Goal: Check status: Check status

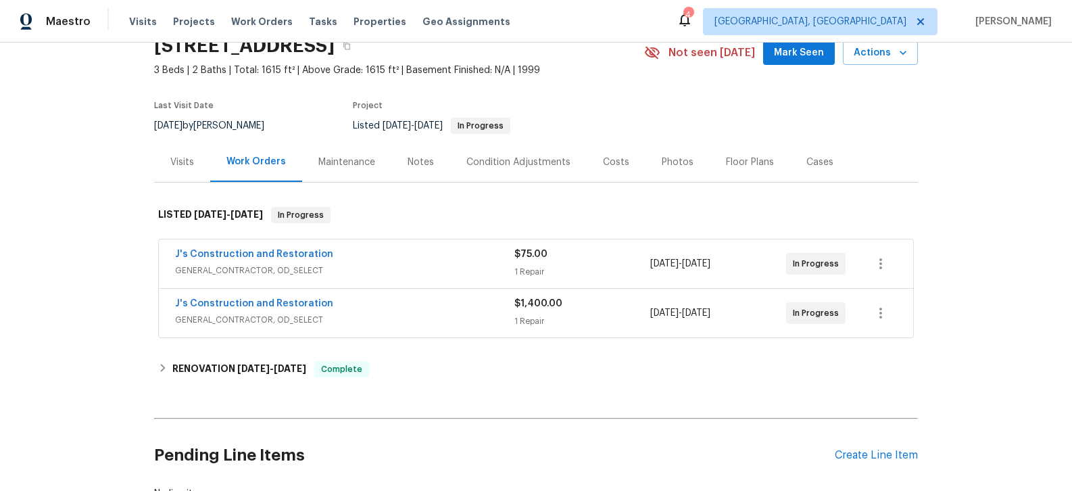
scroll to position [73, 0]
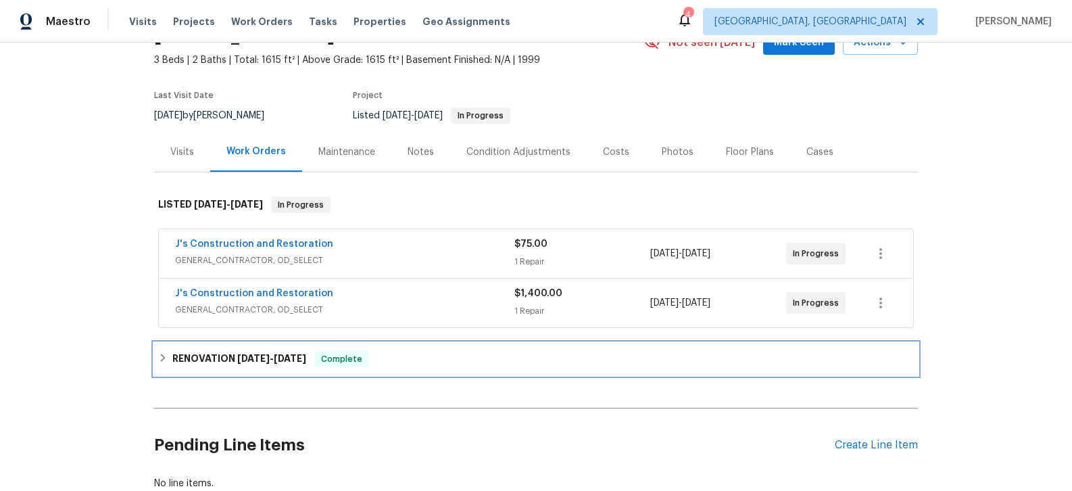
click at [220, 356] on h6 "RENOVATION [DATE] - [DATE]" at bounding box center [239, 359] width 134 height 16
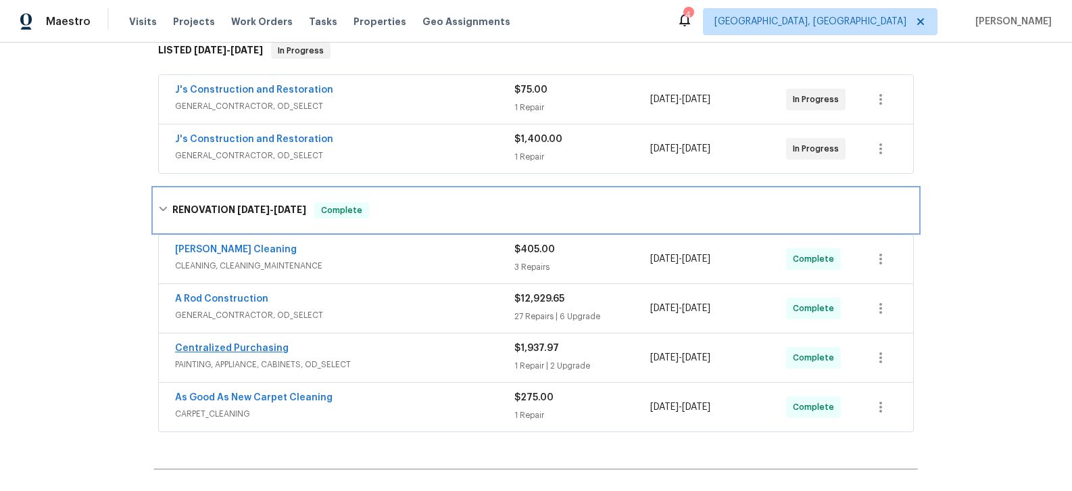
scroll to position [231, 0]
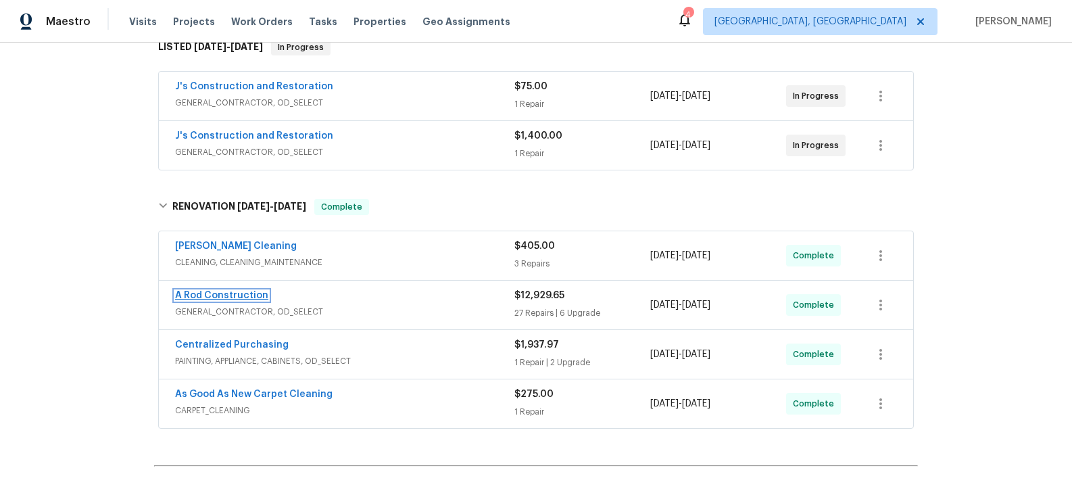
click at [248, 297] on link "A Rod Construction" at bounding box center [221, 295] width 93 height 9
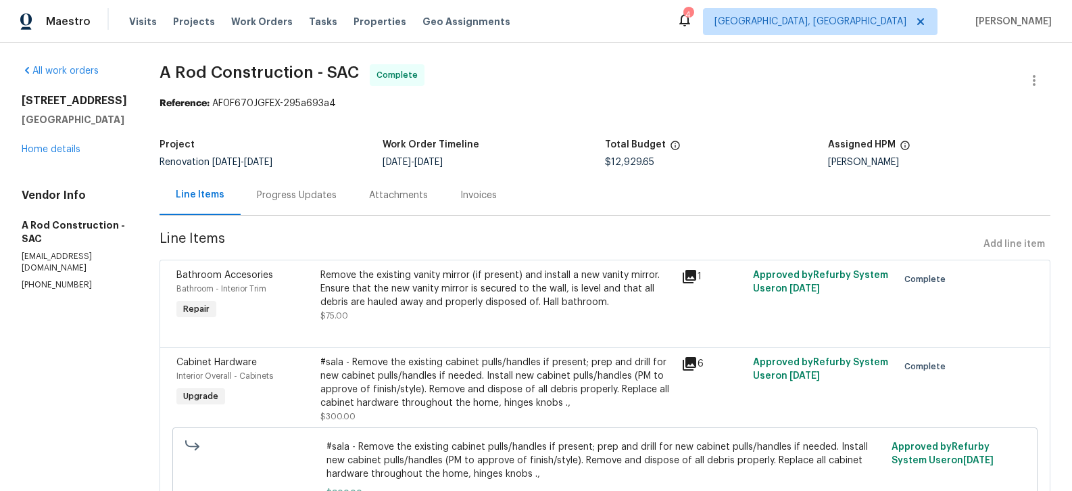
drag, startPoint x: 308, startPoint y: 195, endPoint x: 314, endPoint y: 187, distance: 10.1
click at [308, 195] on div "Progress Updates" at bounding box center [297, 196] width 80 height 14
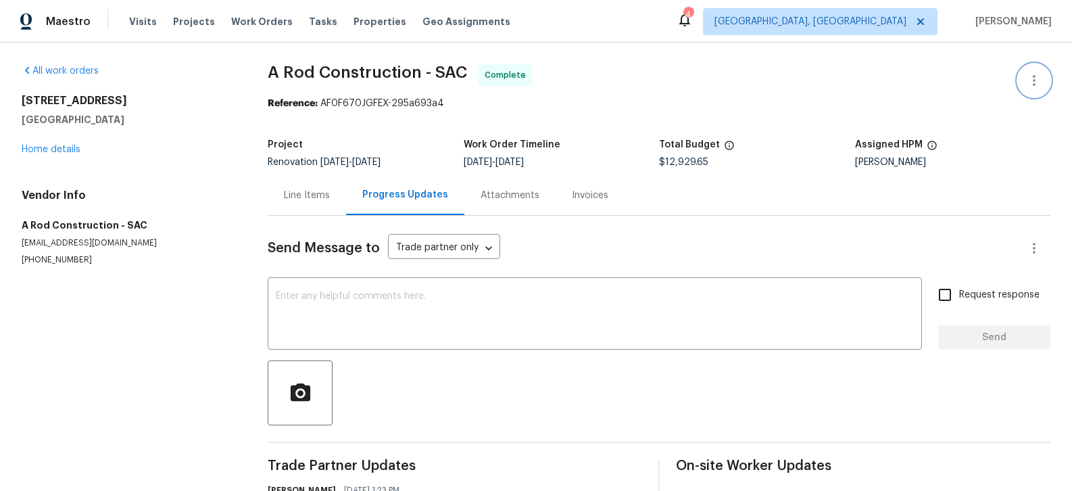
click at [1028, 88] on icon "button" at bounding box center [1034, 80] width 16 height 16
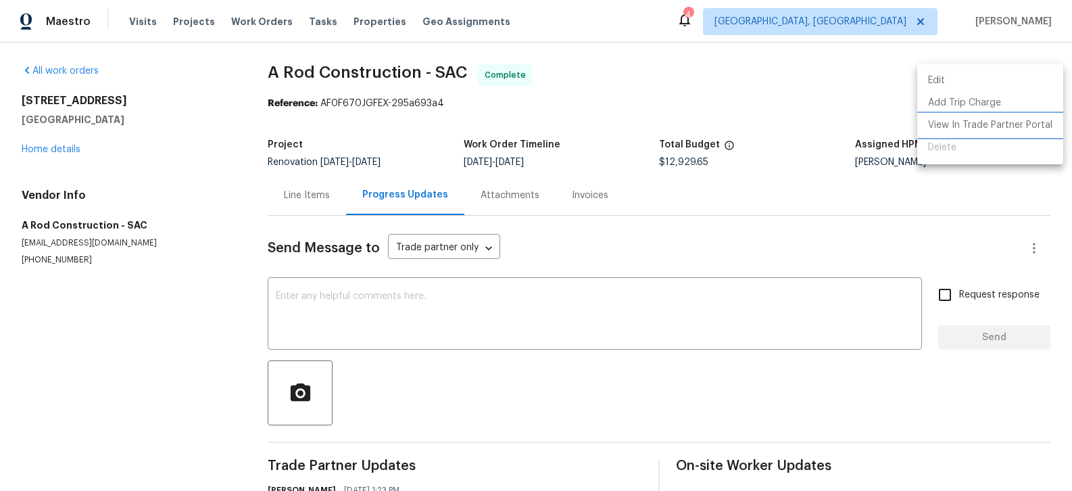
click at [938, 126] on li "View In Trade Partner Portal" at bounding box center [990, 125] width 146 height 22
drag, startPoint x: 23, startPoint y: 98, endPoint x: 76, endPoint y: 114, distance: 55.0
click at [73, 112] on div at bounding box center [536, 245] width 1072 height 491
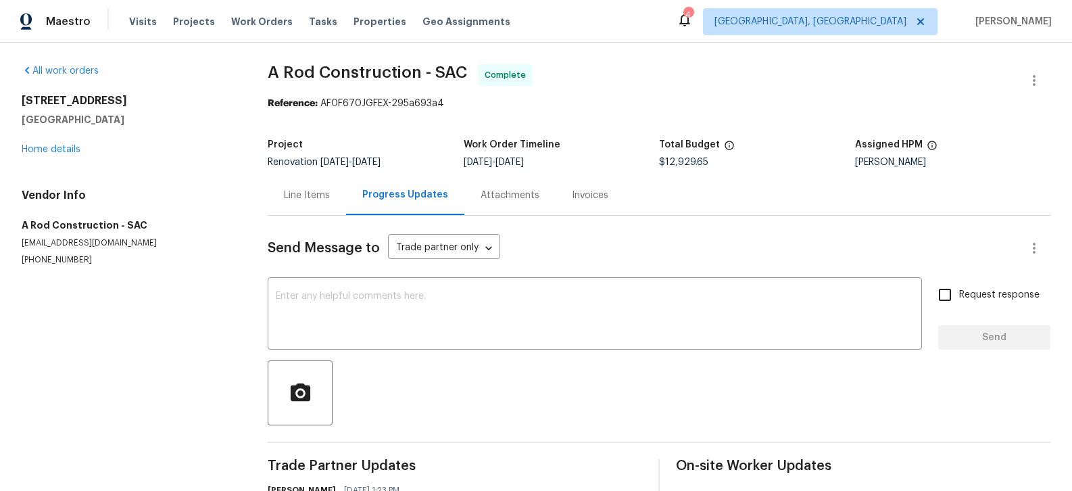
drag, startPoint x: 114, startPoint y: 119, endPoint x: 21, endPoint y: 102, distance: 94.8
click at [21, 102] on div "All work orders [STREET_ADDRESS] Home details Vendor Info A Rod Construction - …" at bounding box center [536, 339] width 1072 height 592
copy div "[STREET_ADDRESS]"
